Goal: Navigation & Orientation: Find specific page/section

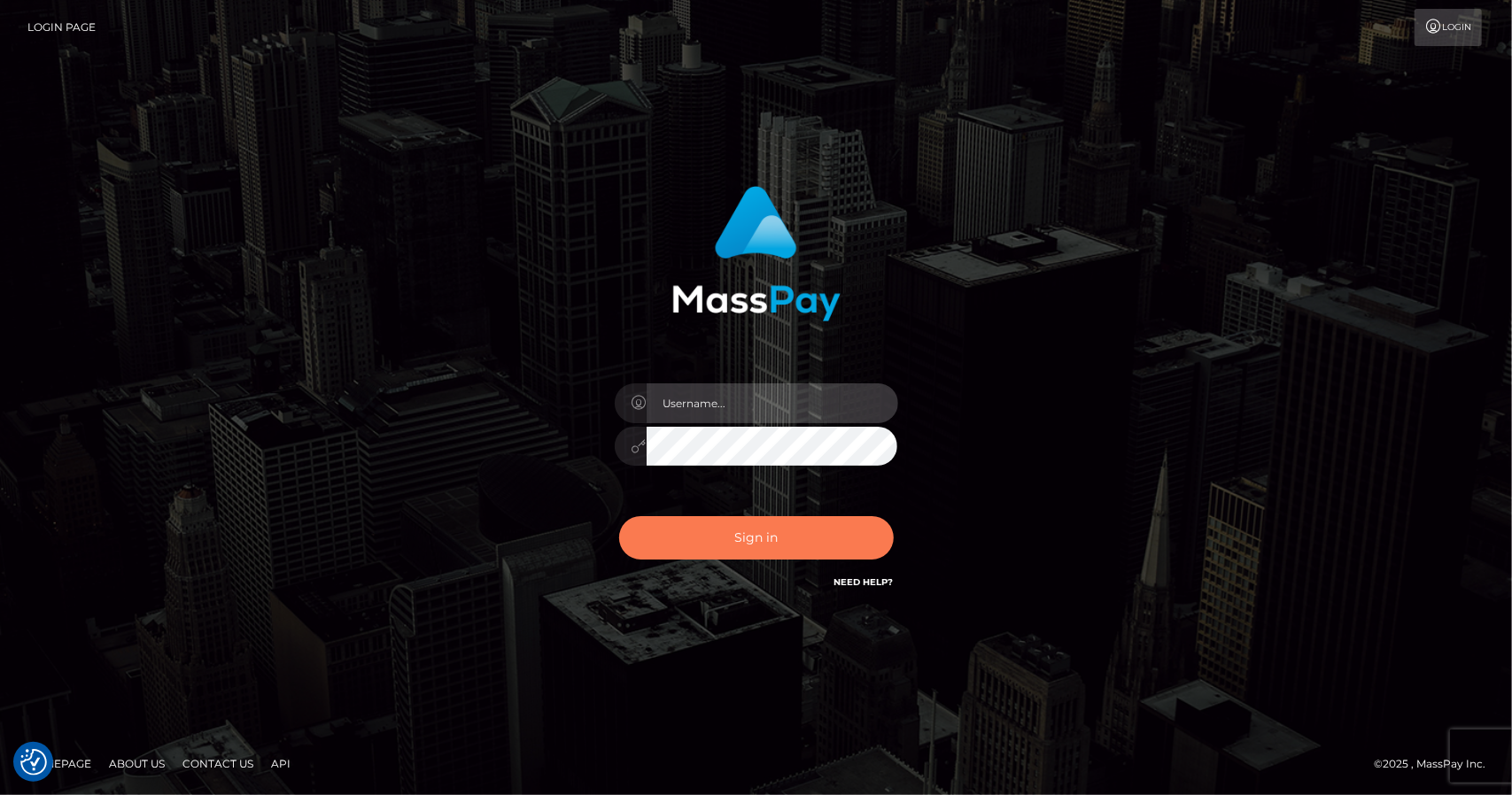
type input "CHRISMOLLOY"
click at [712, 548] on button "Sign in" at bounding box center [756, 537] width 274 height 43
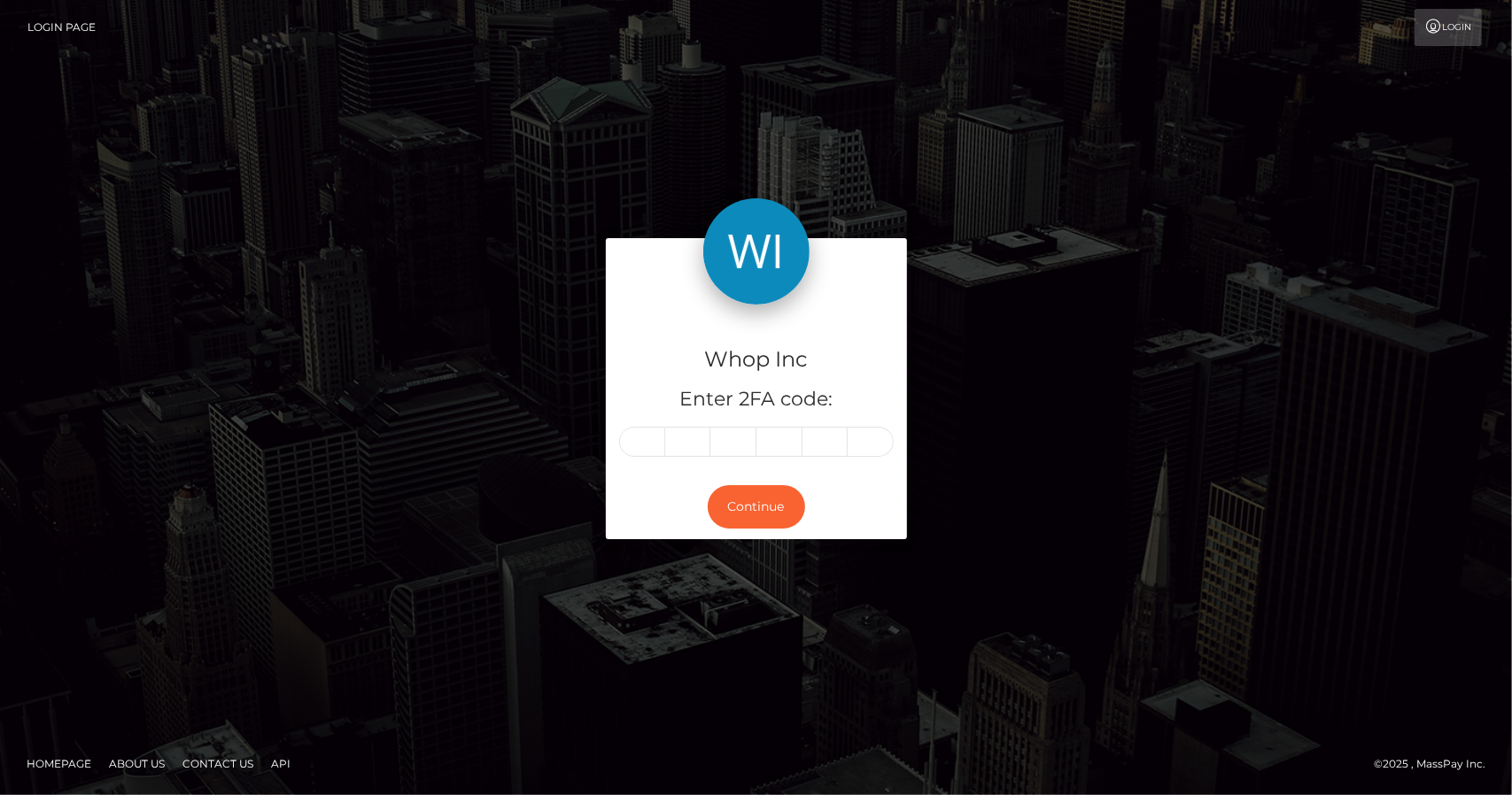
click at [650, 451] on input "text" at bounding box center [642, 442] width 46 height 31
type input "7"
type input "0"
type input "2"
type input "0"
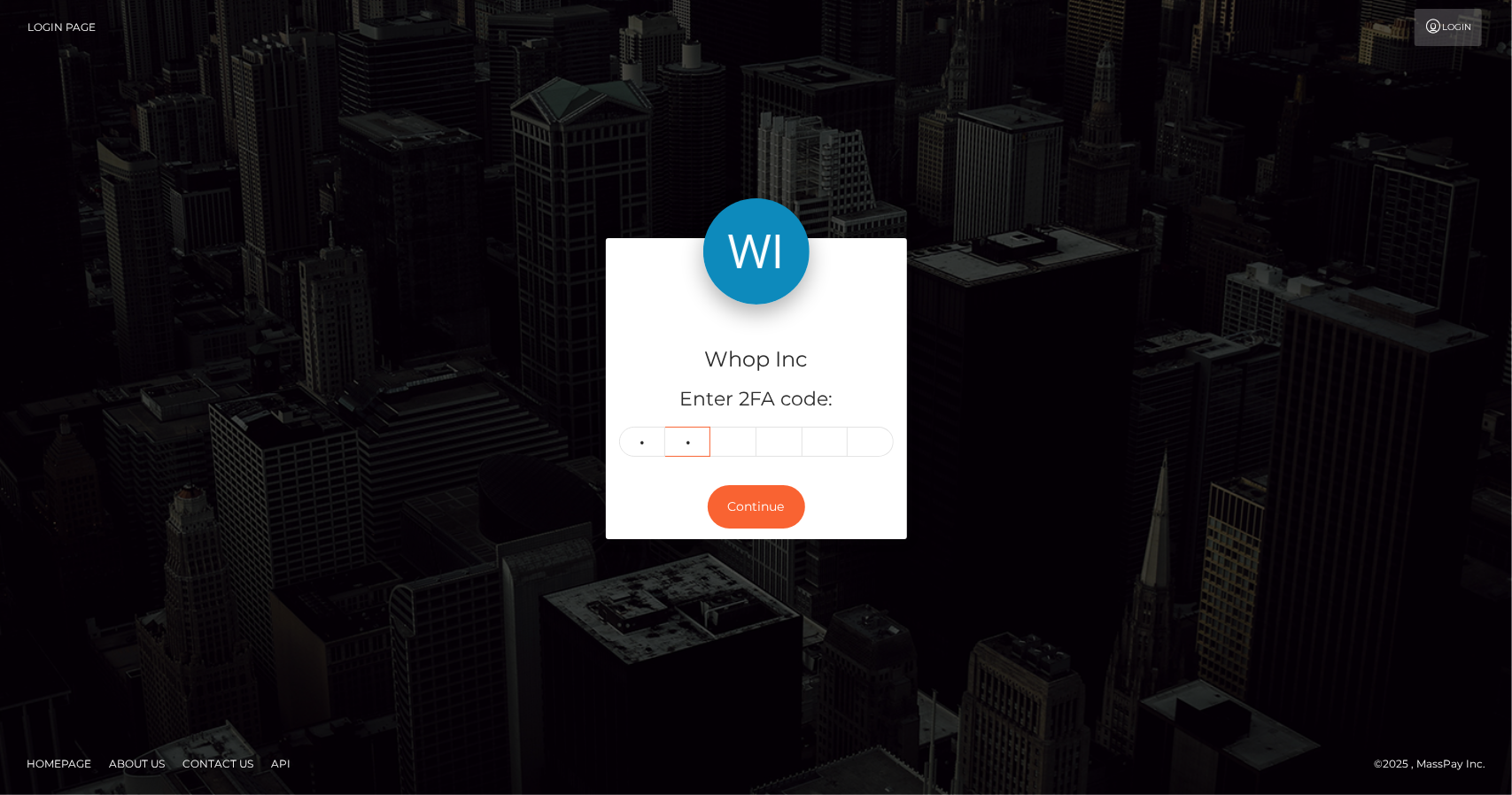
type input "8"
type input "4"
type input "9"
type input "4"
type input "7"
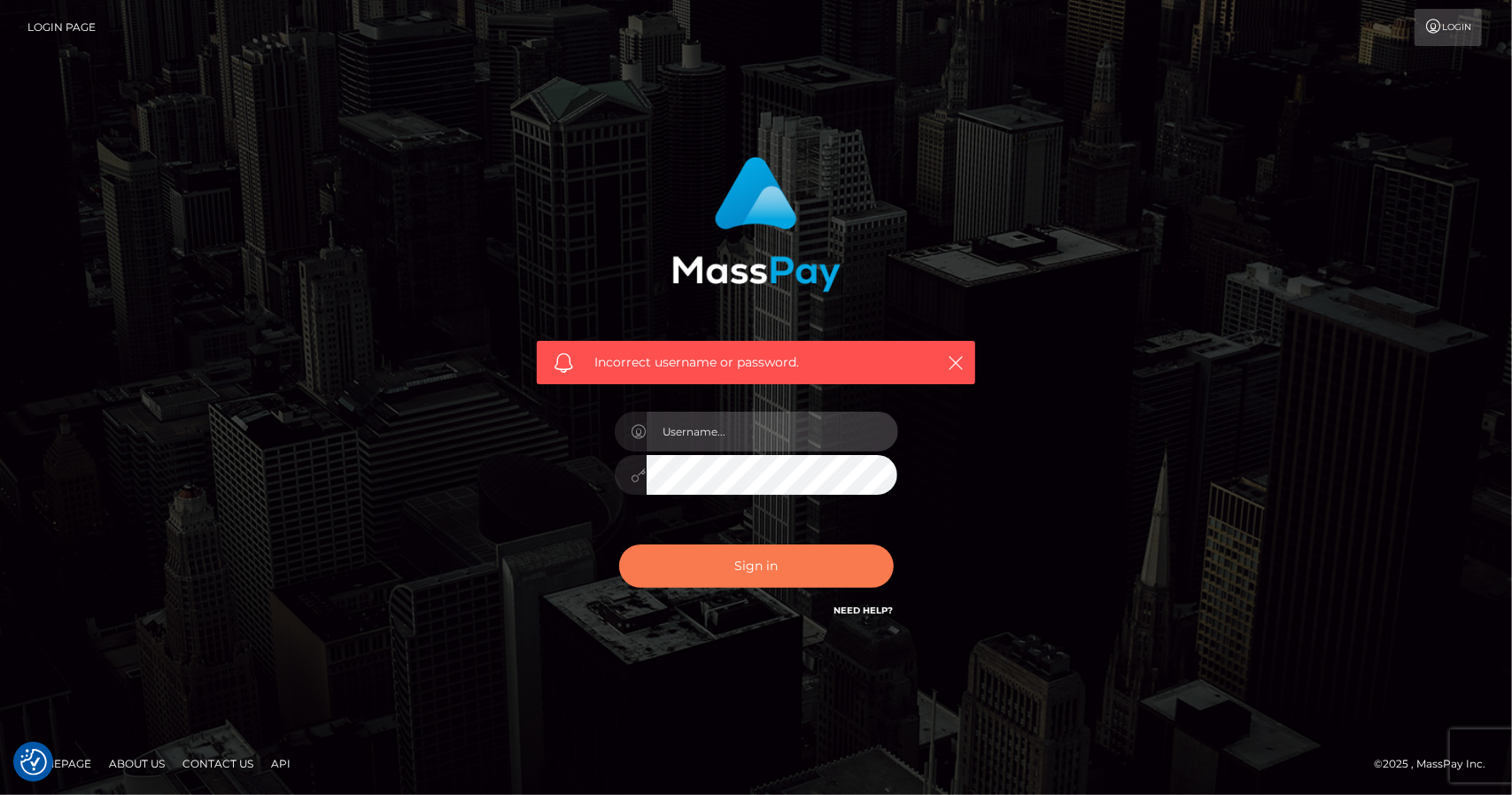
type input "CHRISMOLLOY"
click at [764, 568] on button "Sign in" at bounding box center [756, 566] width 274 height 43
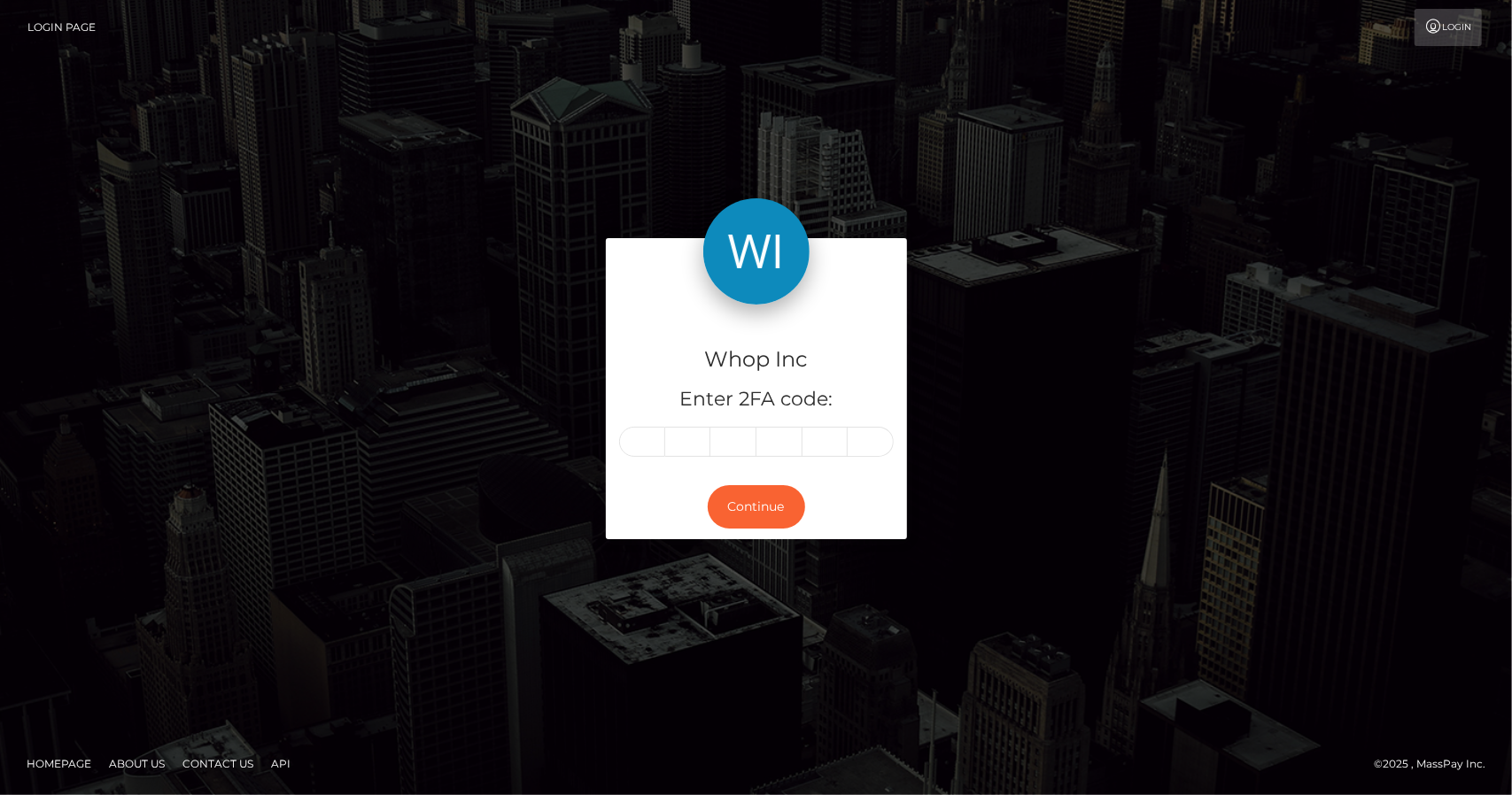
click at [648, 443] on input "text" at bounding box center [642, 442] width 46 height 31
type input "7"
type input "0"
type input "9"
type input "5"
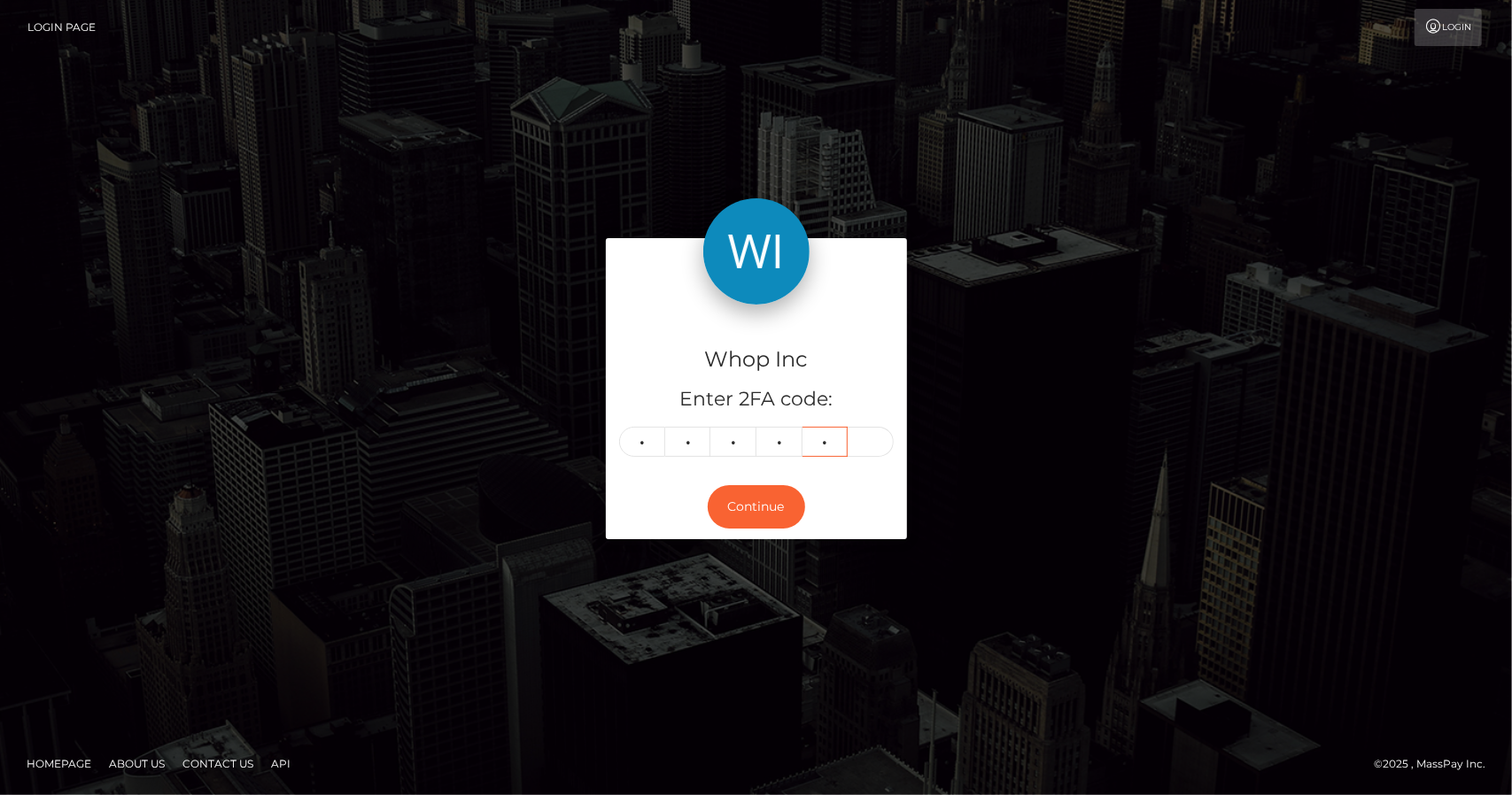
type input "2"
type input "4"
type input "2"
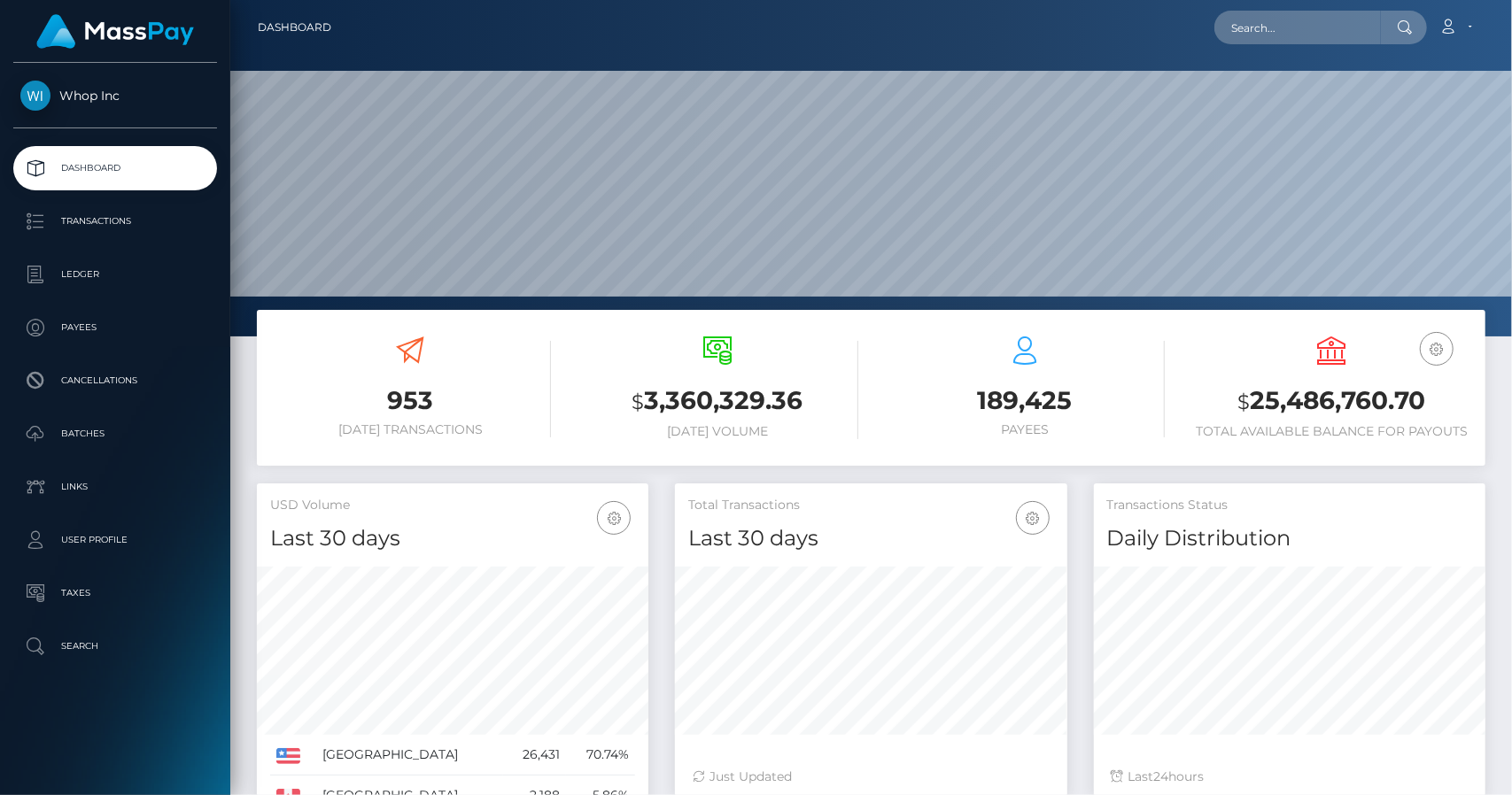
scroll to position [313, 392]
click at [1459, 18] on link "Account" at bounding box center [1455, 27] width 53 height 37
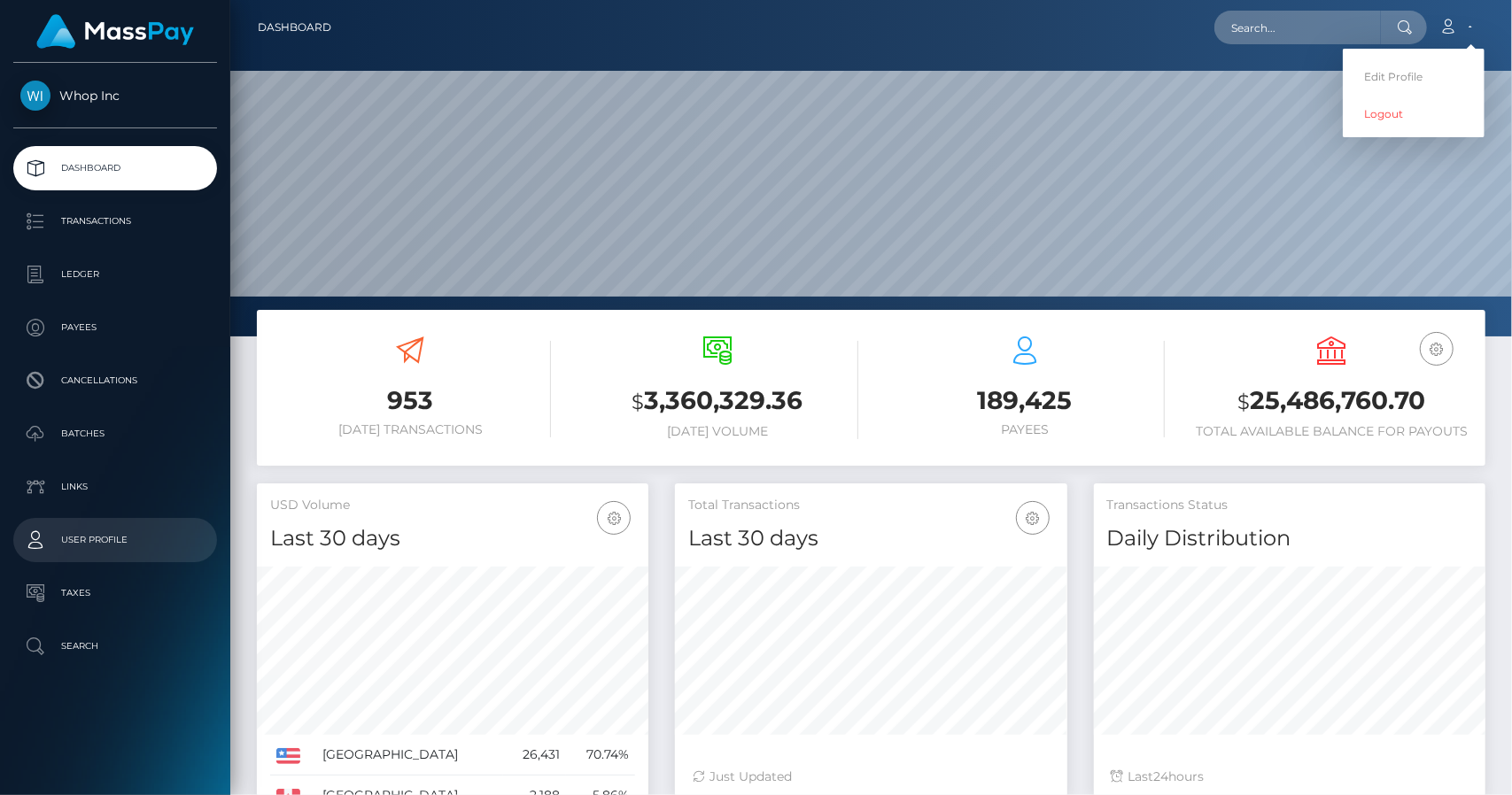
click at [114, 532] on p "User Profile" at bounding box center [115, 540] width 189 height 27
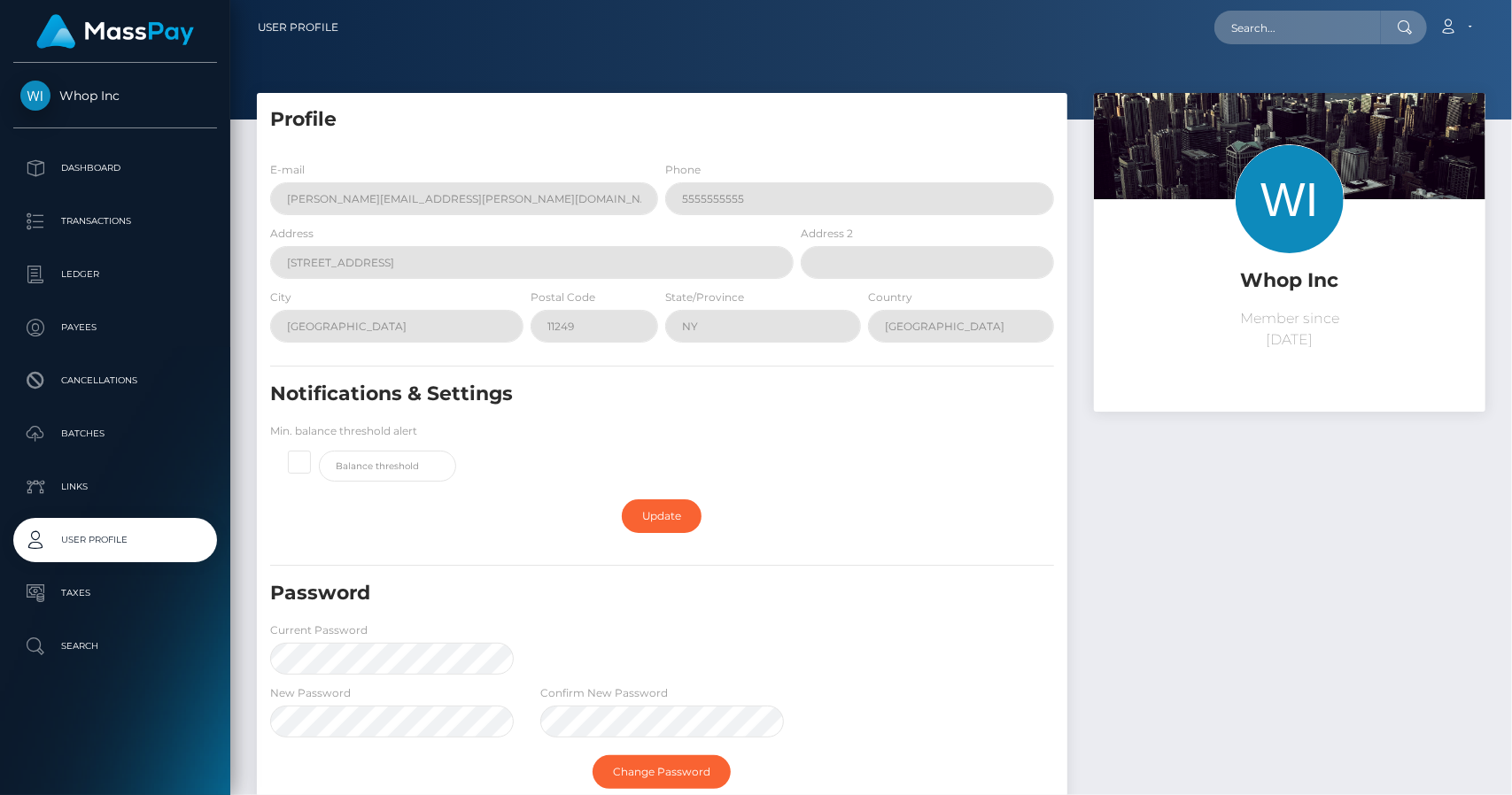
click at [87, 97] on span "Whop Inc" at bounding box center [115, 96] width 204 height 16
click at [408, 43] on div "Loading... Loading... Account Edit Profile Logout" at bounding box center [918, 27] width 1132 height 37
click at [1458, 19] on link "Account" at bounding box center [1455, 27] width 53 height 37
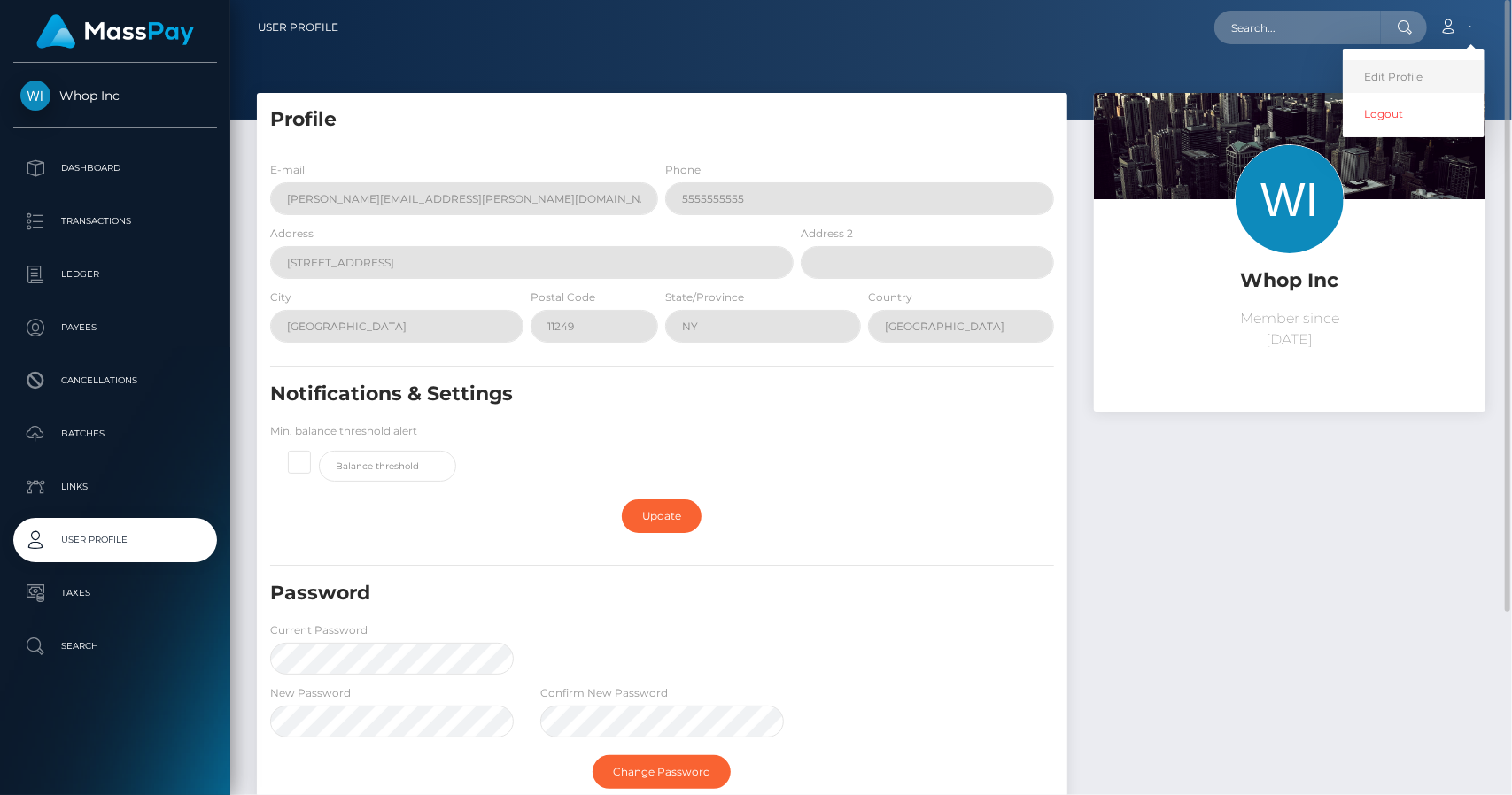
click at [1424, 68] on link "Edit Profile" at bounding box center [1414, 76] width 141 height 32
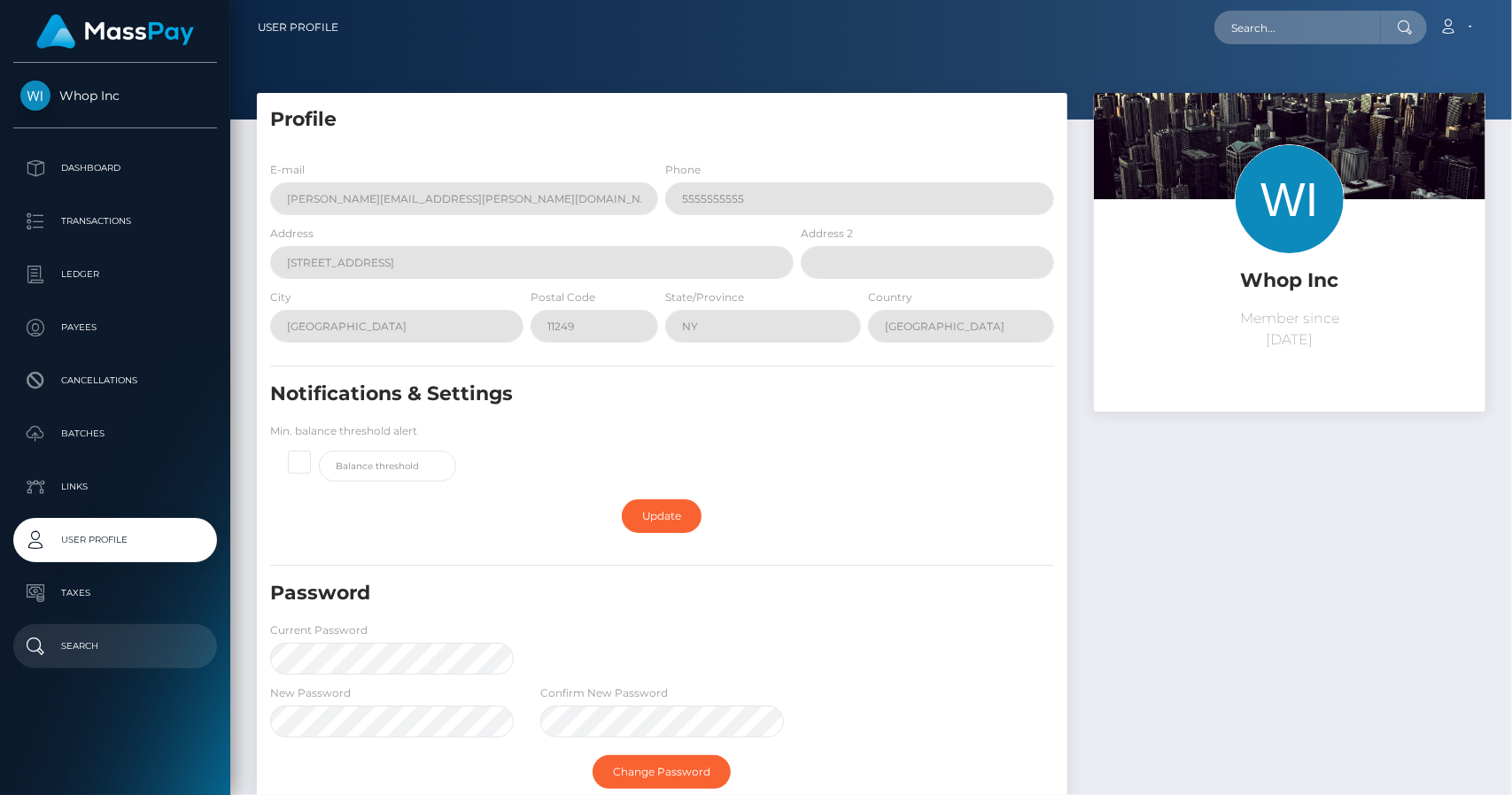
click at [102, 643] on p "Search" at bounding box center [115, 646] width 189 height 27
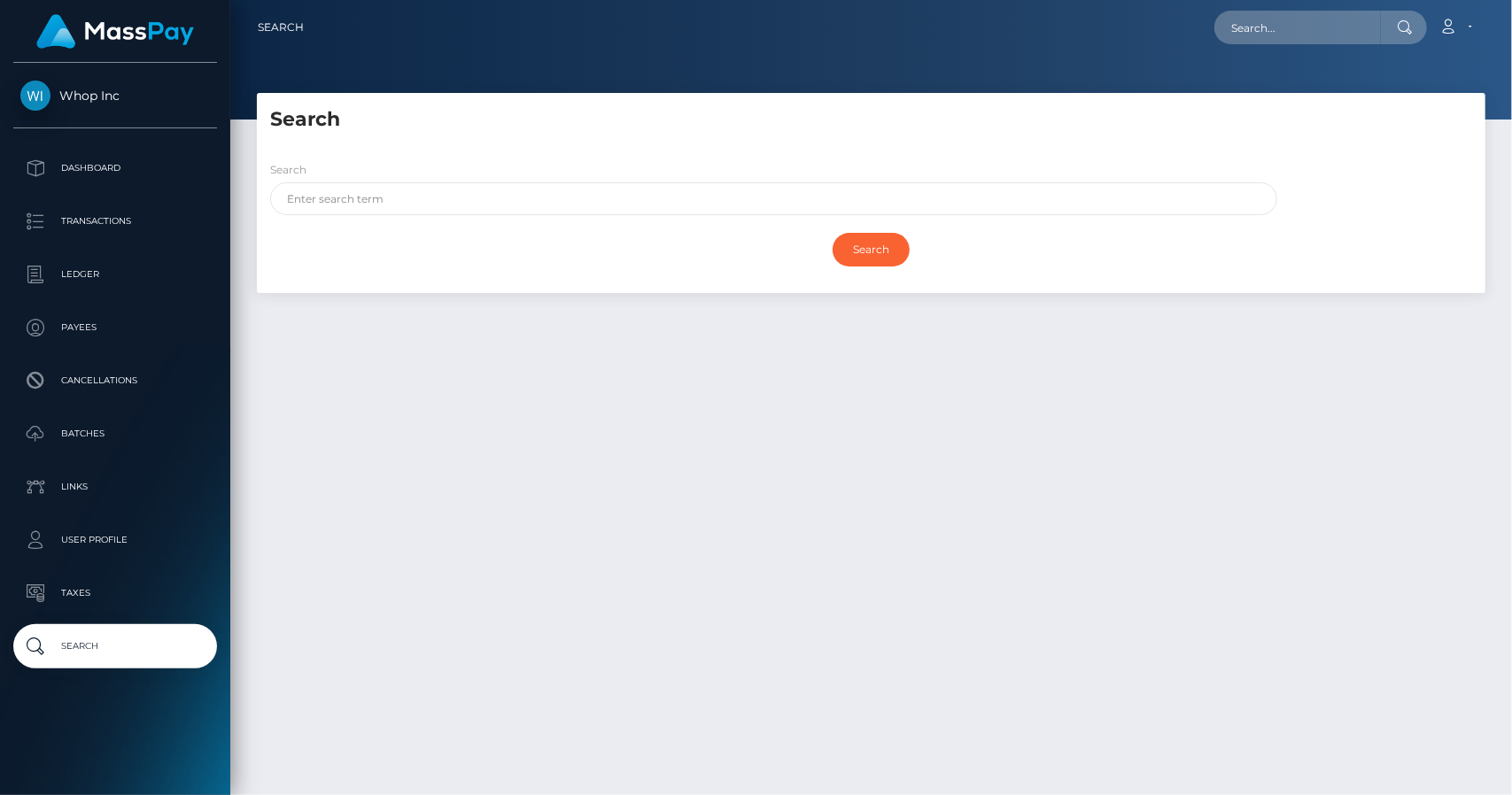
click at [299, 468] on div "Search Search Search Payouts - Payee Name" at bounding box center [871, 436] width 1282 height 686
drag, startPoint x: 124, startPoint y: 615, endPoint x: 114, endPoint y: 621, distance: 11.7
click at [115, 620] on ul "Dashboard Transactions Ledger Payees Cancellations Batches Links User Profile" at bounding box center [115, 407] width 230 height 523
click at [67, 158] on p "Dashboard" at bounding box center [115, 168] width 189 height 27
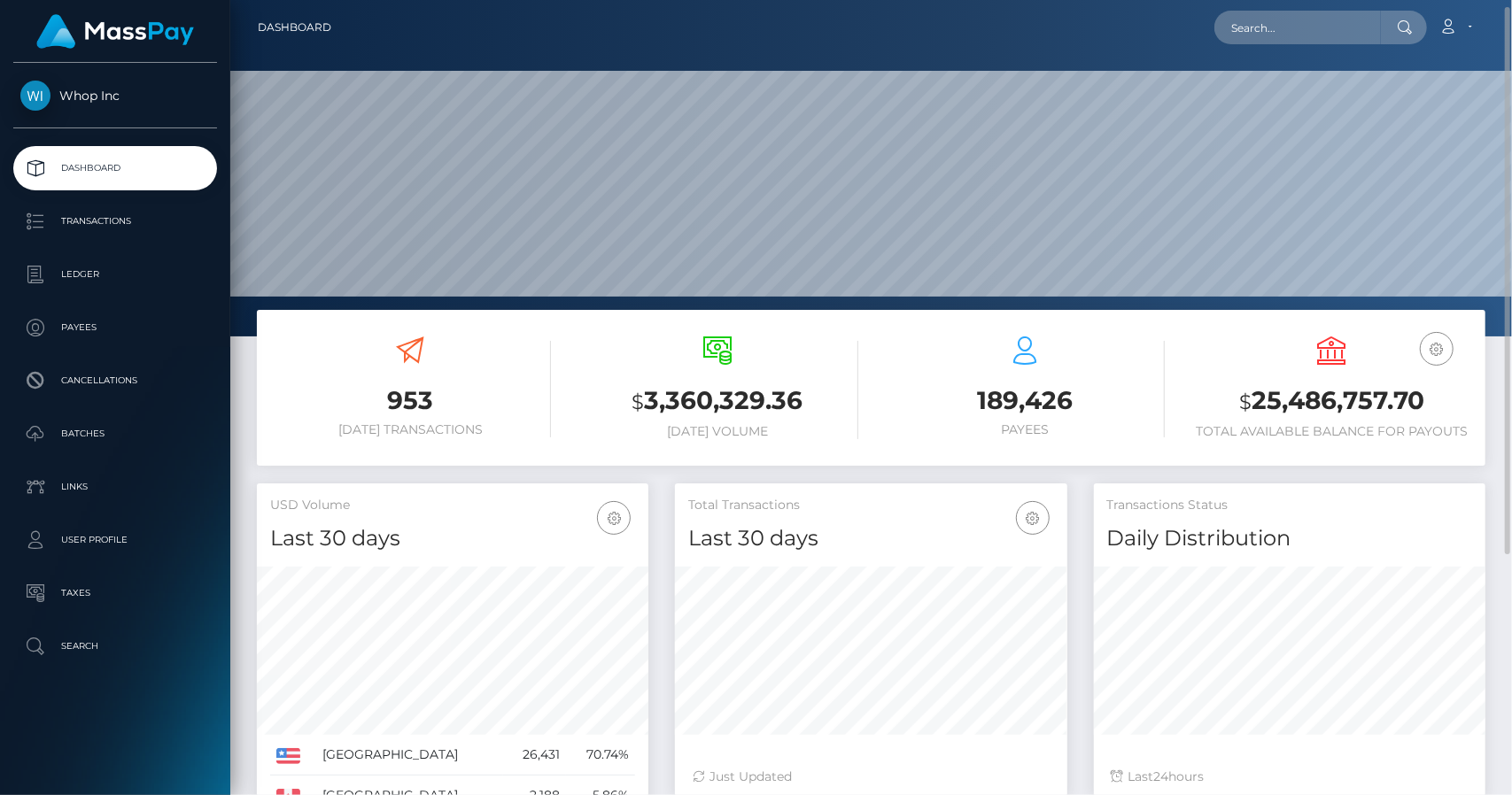
scroll to position [313, 392]
drag, startPoint x: 1255, startPoint y: 412, endPoint x: 1417, endPoint y: 399, distance: 162.5
click at [1417, 399] on h3 "$ 25,486,757.70" at bounding box center [1331, 401] width 281 height 36
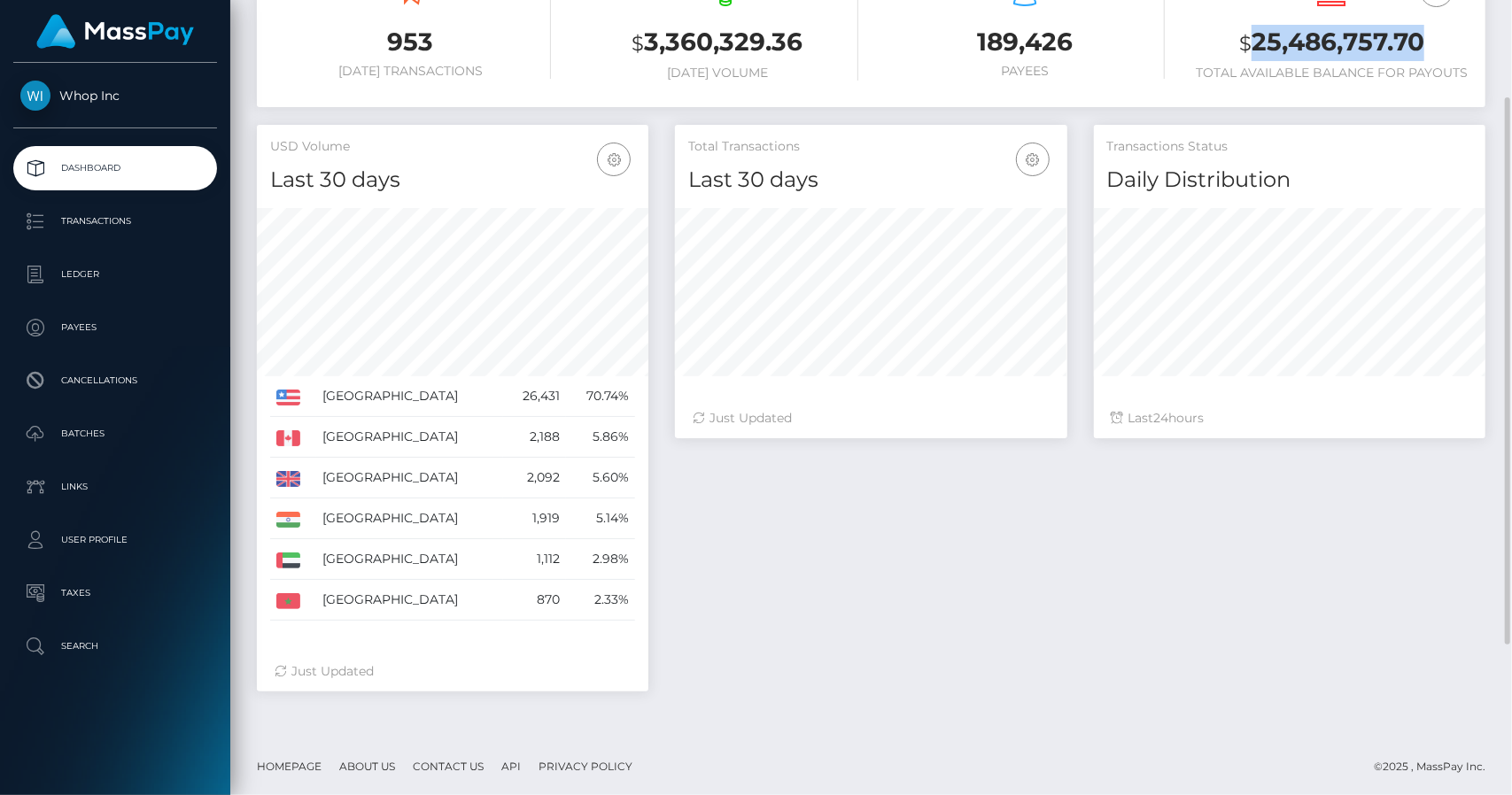
scroll to position [0, 0]
